Goal: Ask a question: Seek information or help from site administrators or community

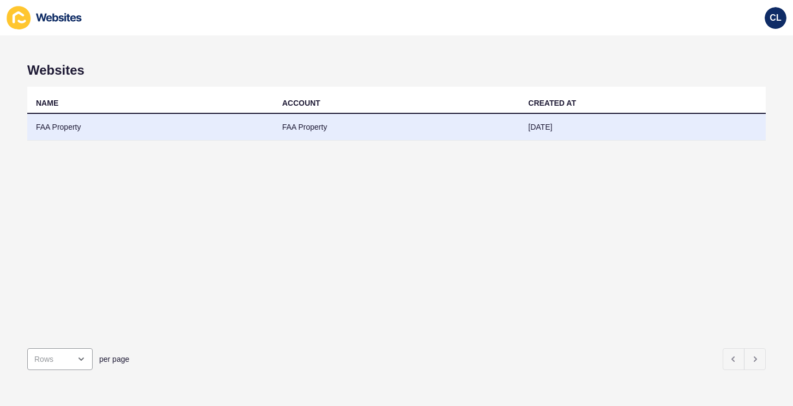
click at [306, 128] on td "FAA Property" at bounding box center [397, 127] width 246 height 27
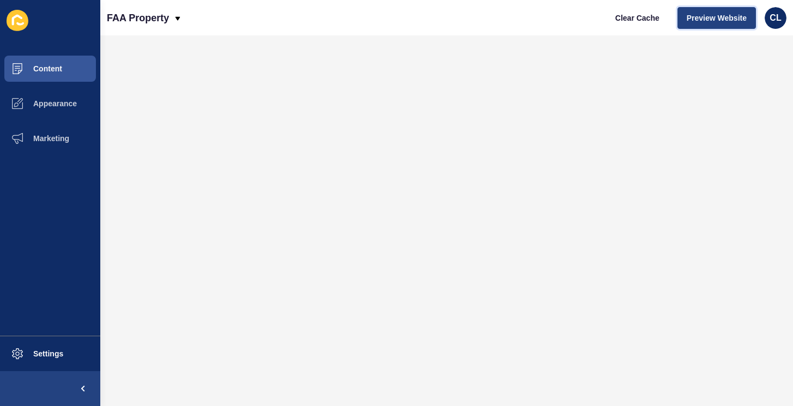
click at [722, 20] on span "Preview Website" at bounding box center [717, 18] width 60 height 11
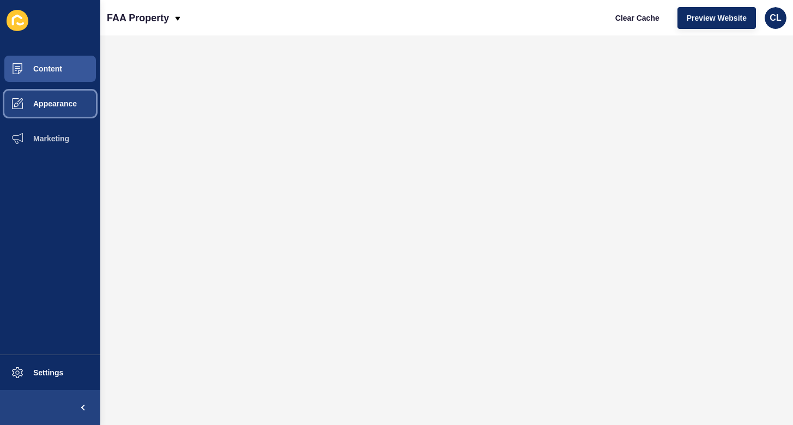
click at [63, 112] on button "Appearance" at bounding box center [50, 103] width 100 height 35
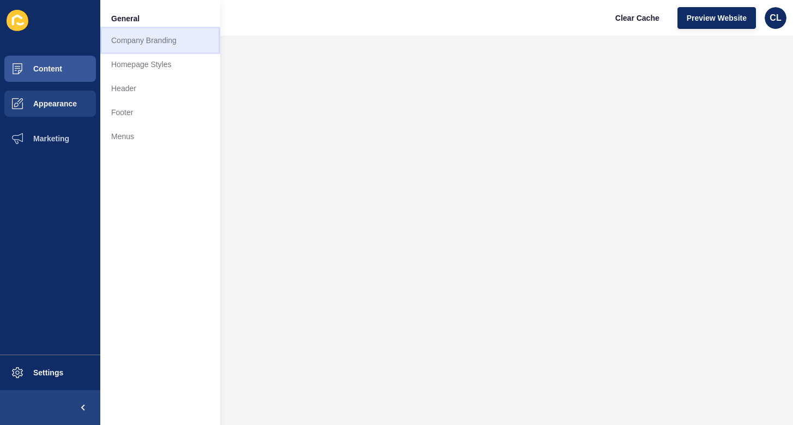
click at [146, 43] on link "Company Branding" at bounding box center [160, 40] width 120 height 24
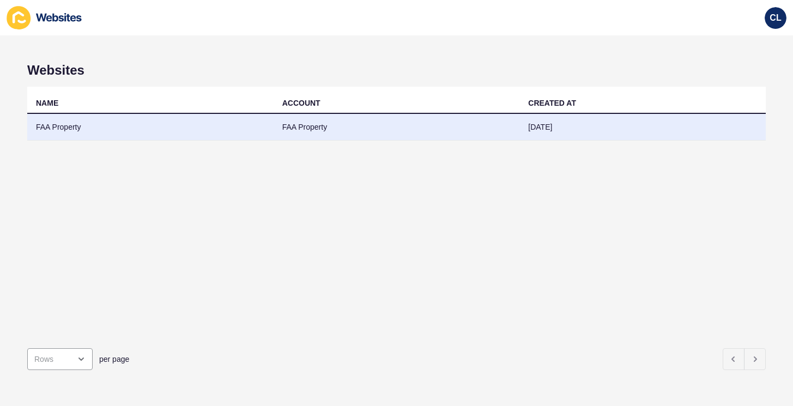
click at [325, 120] on td "FAA Property" at bounding box center [397, 127] width 246 height 27
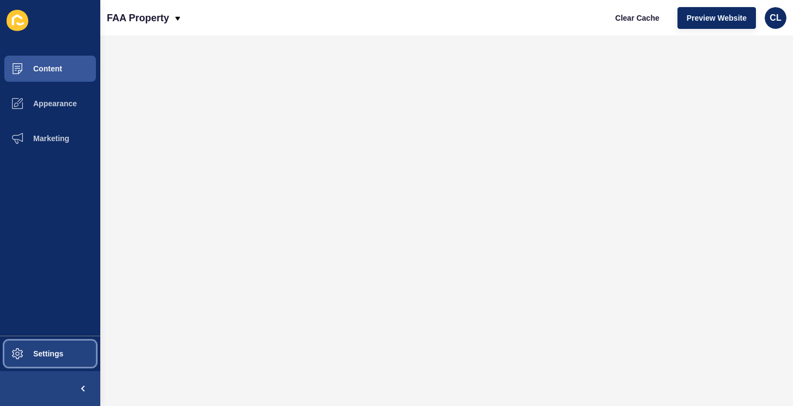
click at [5, 340] on span at bounding box center [17, 353] width 35 height 35
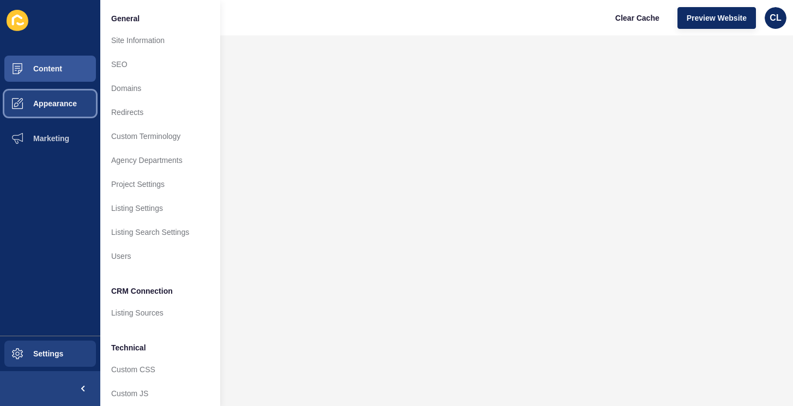
click at [71, 106] on span "Appearance" at bounding box center [37, 103] width 79 height 9
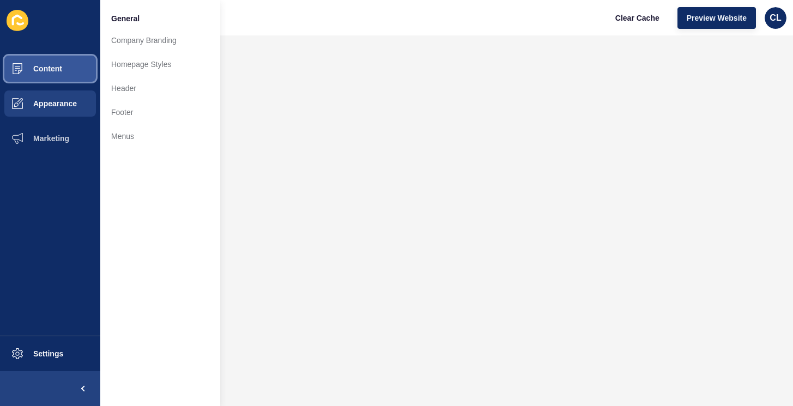
click at [61, 64] on span "Content" at bounding box center [30, 68] width 64 height 9
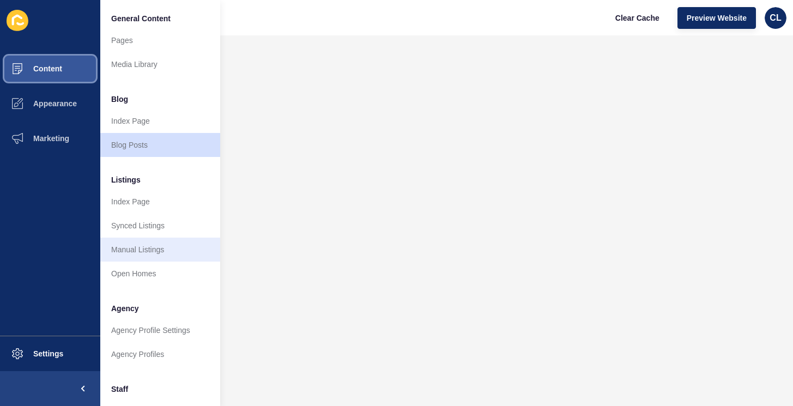
scroll to position [241, 0]
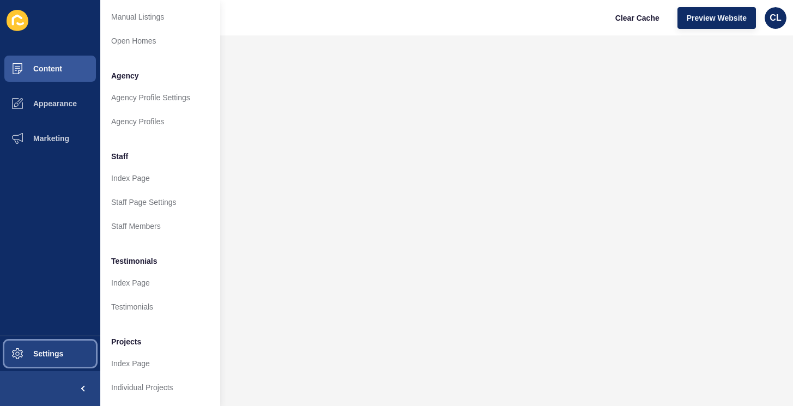
click at [59, 355] on span "Settings" at bounding box center [30, 354] width 65 height 9
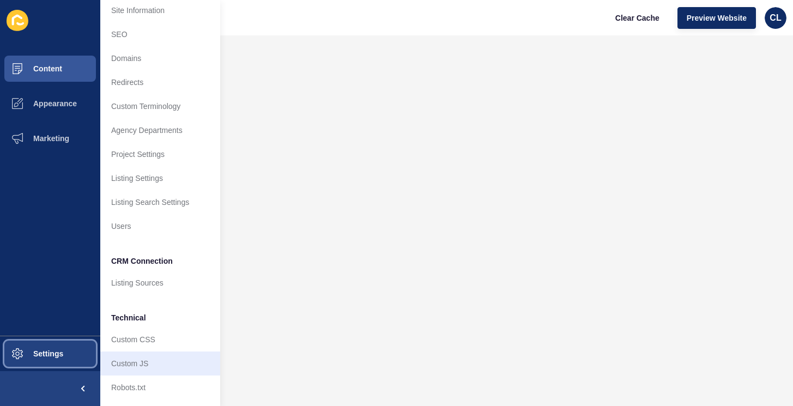
scroll to position [0, 0]
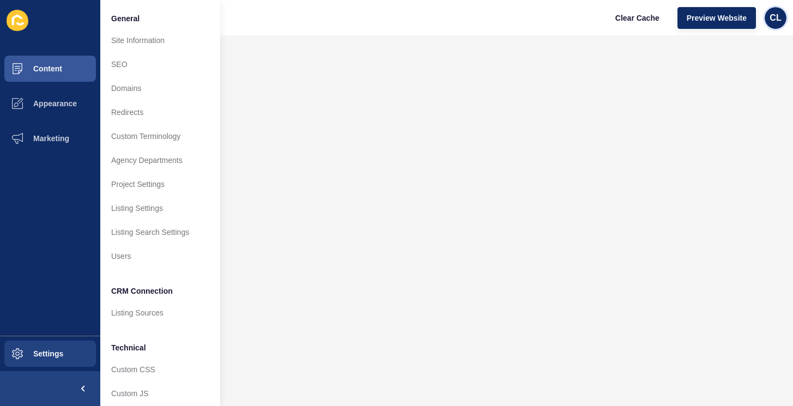
click at [779, 8] on div "CL" at bounding box center [776, 18] width 22 height 22
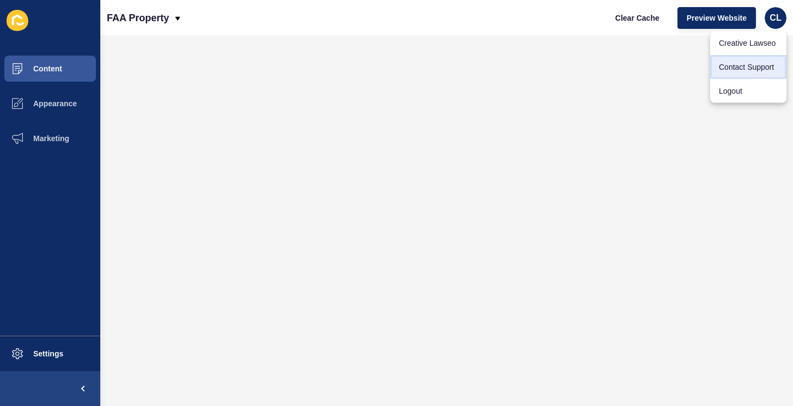
click at [759, 60] on link "Contact Support" at bounding box center [749, 67] width 76 height 24
